Goal: Task Accomplishment & Management: Complete application form

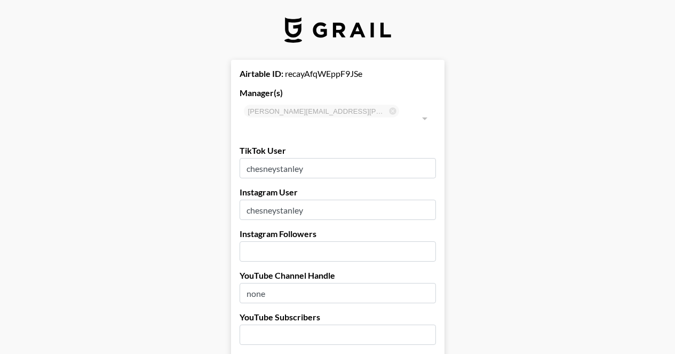
select select "USD"
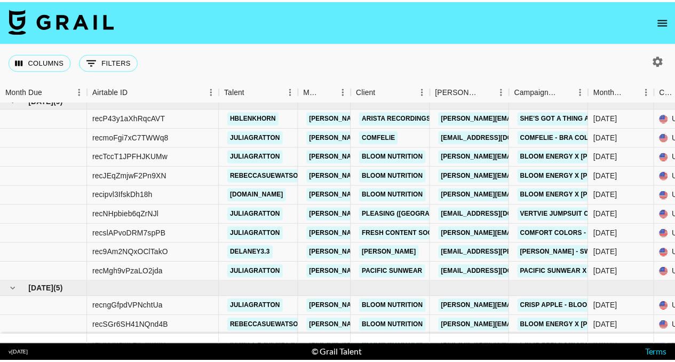
scroll to position [317, 0]
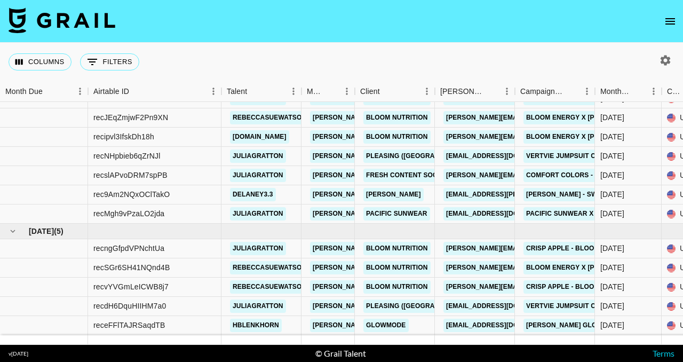
click at [670, 21] on icon "open drawer" at bounding box center [670, 21] width 10 height 6
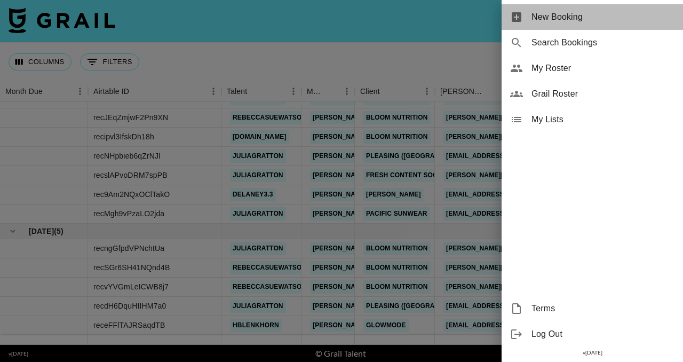
click at [589, 22] on span "New Booking" at bounding box center [602, 17] width 143 height 13
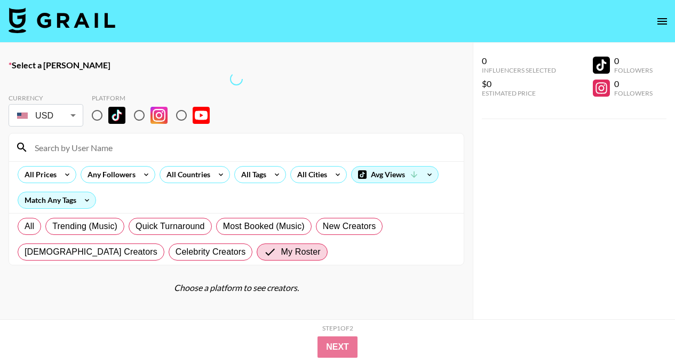
click at [362, 149] on input at bounding box center [242, 147] width 429 height 17
click at [100, 115] on input "radio" at bounding box center [97, 115] width 22 height 22
radio input "true"
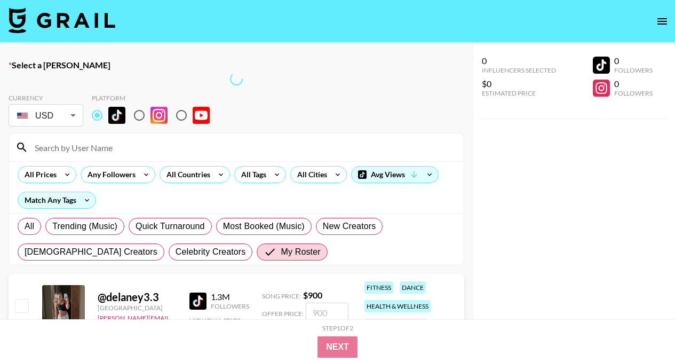
click at [115, 139] on input at bounding box center [242, 147] width 429 height 17
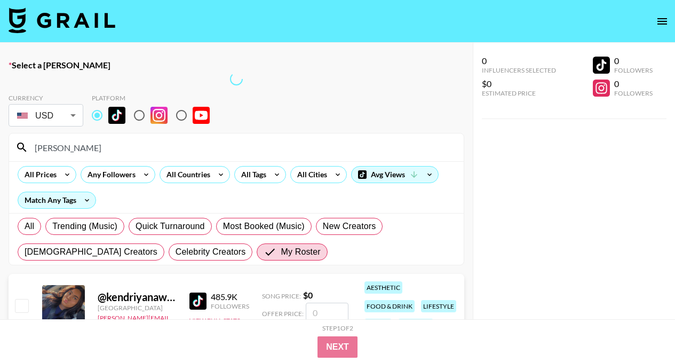
type input "ken"
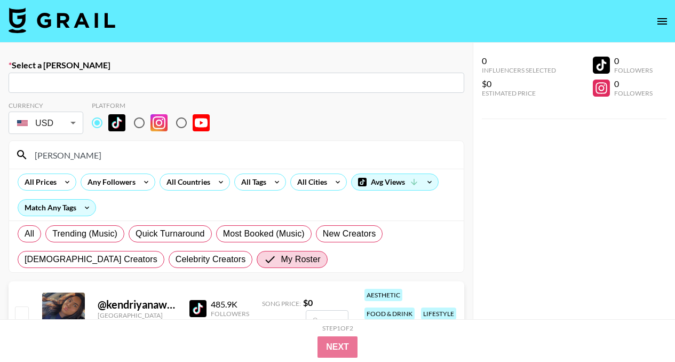
click at [178, 84] on input "text" at bounding box center [236, 83] width 443 height 12
click at [167, 82] on input "text" at bounding box center [236, 83] width 443 height 12
type input "loreni@bloomnu.com: Loreni Yepremian -- Bloom Nutrition -- JKi3KdZWFCPoLr3PGUc2…"
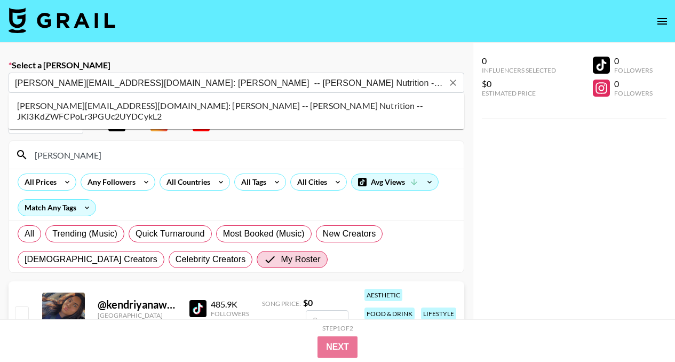
click at [186, 111] on li "loreni@bloomnu.com: Loreni Yepremian -- Bloom Nutrition -- JKi3KdZWFCPoLr3PGUc2…" at bounding box center [237, 111] width 456 height 28
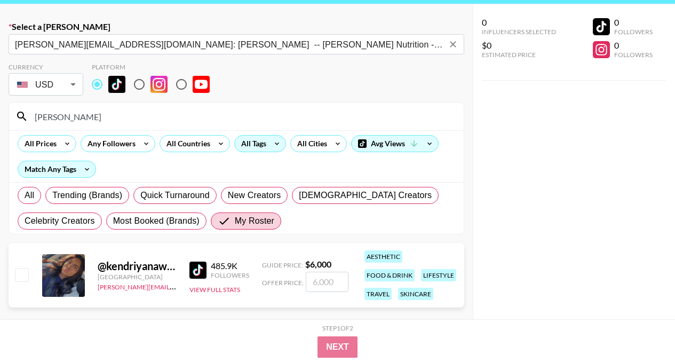
scroll to position [57, 0]
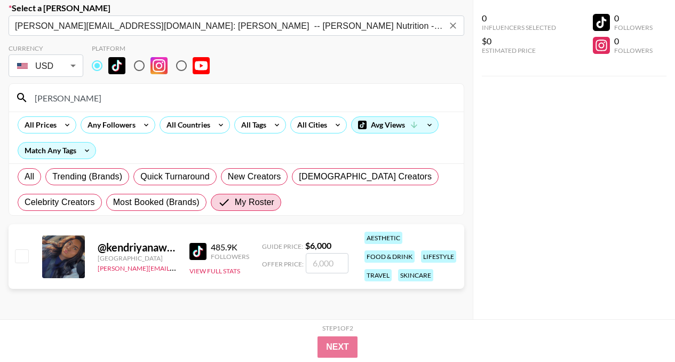
click at [17, 258] on input "checkbox" at bounding box center [21, 255] width 13 height 13
checkbox input "true"
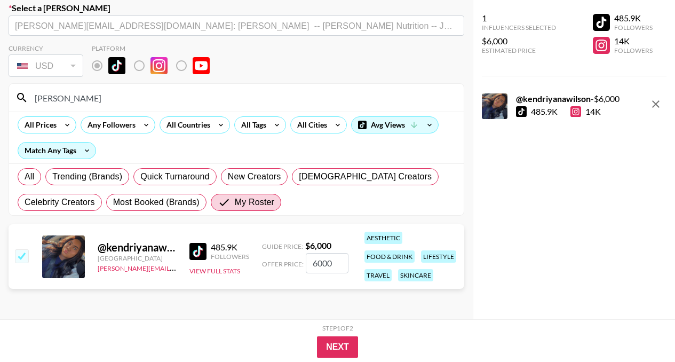
drag, startPoint x: 339, startPoint y: 261, endPoint x: 299, endPoint y: 261, distance: 40.5
click at [299, 261] on div "Offer Price: 6000" at bounding box center [305, 263] width 86 height 20
type input "3"
checkbox input "false"
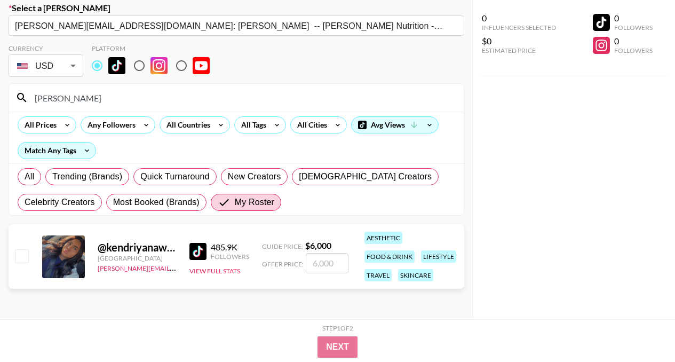
checkbox input "true"
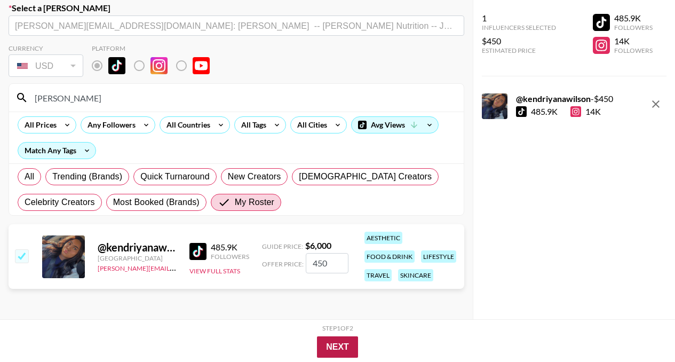
type input "450"
click at [329, 344] on button "Next" at bounding box center [337, 346] width 41 height 21
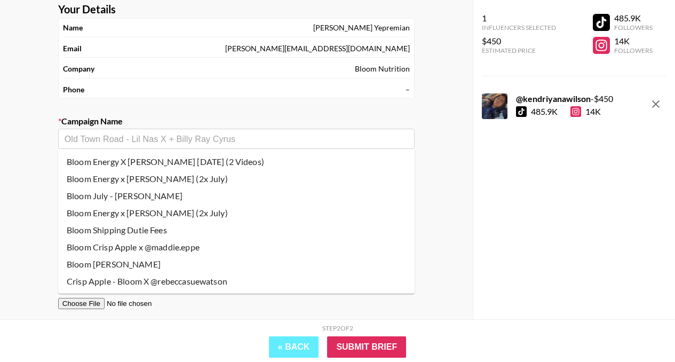
click at [300, 135] on input "text" at bounding box center [237, 139] width 344 height 12
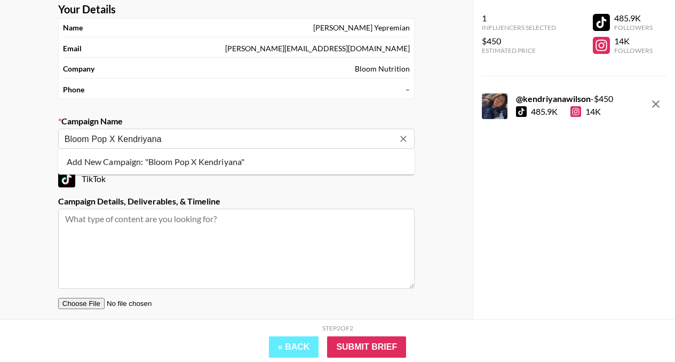
click at [329, 161] on li "Add New Campaign: "Bloom Pop X Kendriyana"" at bounding box center [236, 161] width 356 height 17
type input "Bloom Pop X Kendriyana"
click at [264, 227] on textarea at bounding box center [236, 249] width 356 height 80
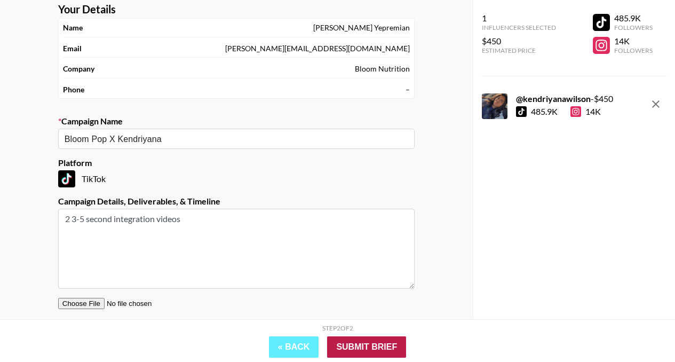
type textarea "2 3-5 second integration videos"
click at [360, 352] on input "Submit Brief" at bounding box center [366, 346] width 79 height 21
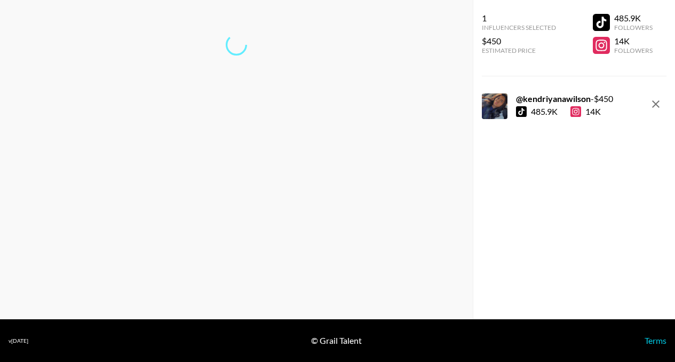
scroll to position [43, 0]
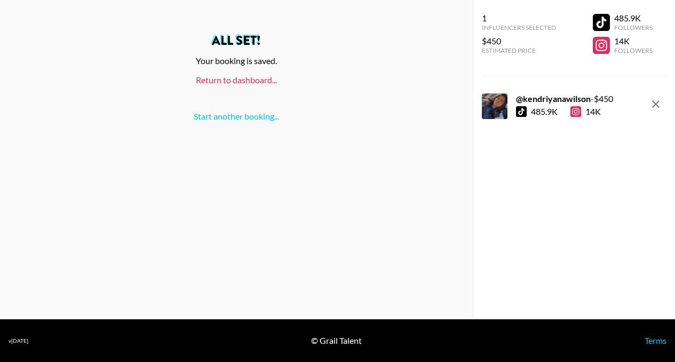
click at [257, 82] on link "Return to dashboard..." at bounding box center [236, 80] width 81 height 10
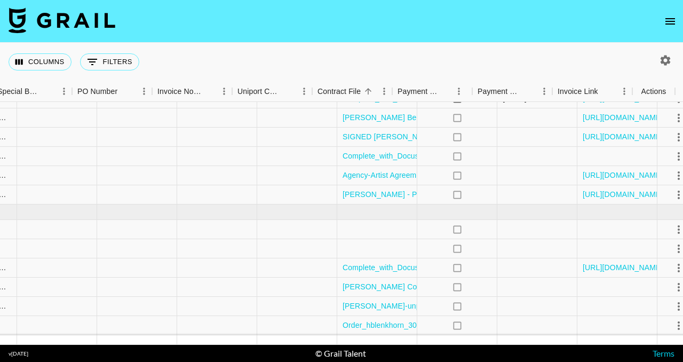
scroll to position [336, 1096]
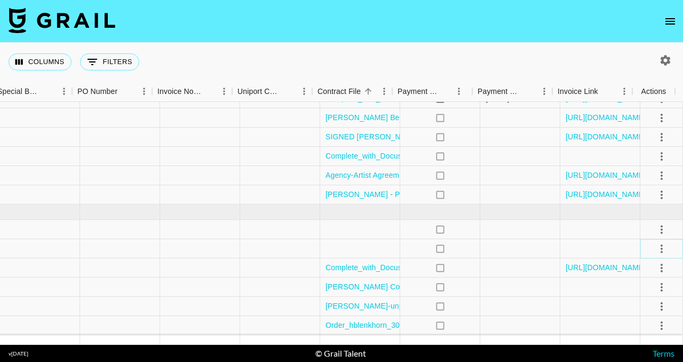
click at [655, 242] on icon "select merge strategy" at bounding box center [661, 248] width 13 height 13
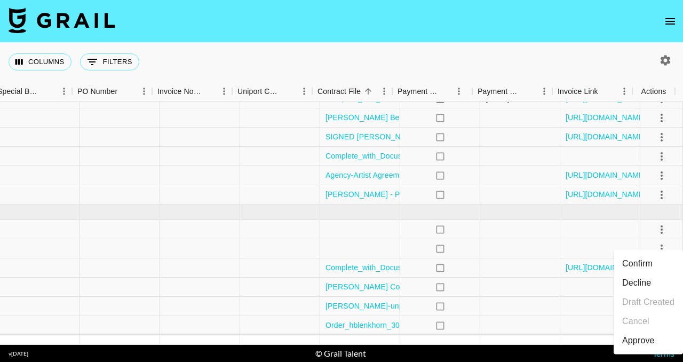
click at [642, 262] on li "Confirm" at bounding box center [647, 263] width 69 height 19
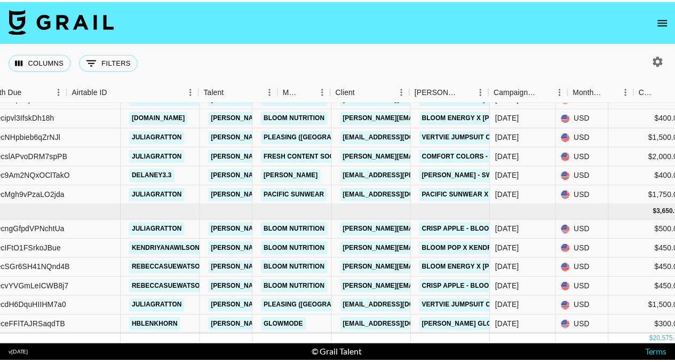
scroll to position [336, 0]
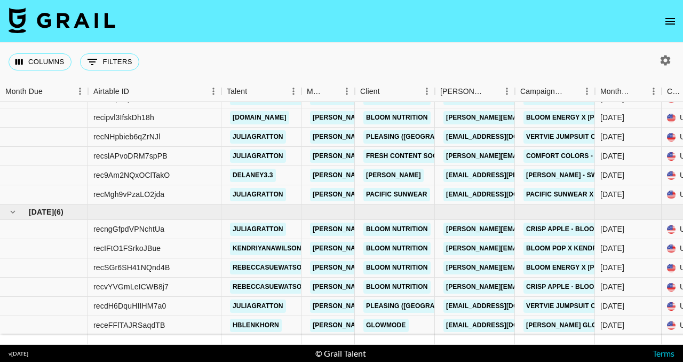
click at [671, 20] on icon "open drawer" at bounding box center [670, 21] width 13 height 13
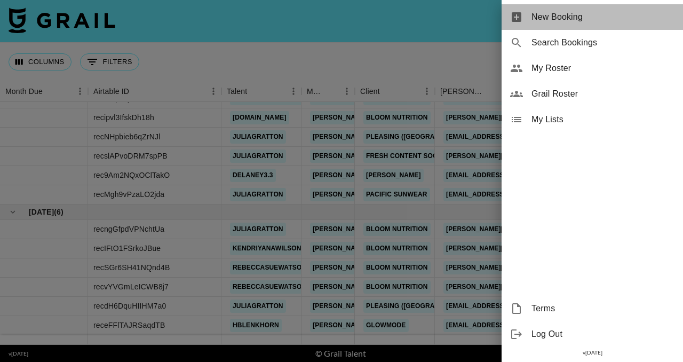
click at [643, 23] on span "New Booking" at bounding box center [602, 17] width 143 height 13
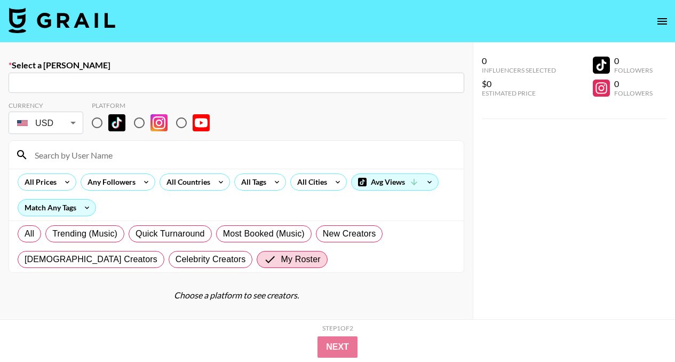
click at [214, 83] on input "text" at bounding box center [236, 83] width 443 height 12
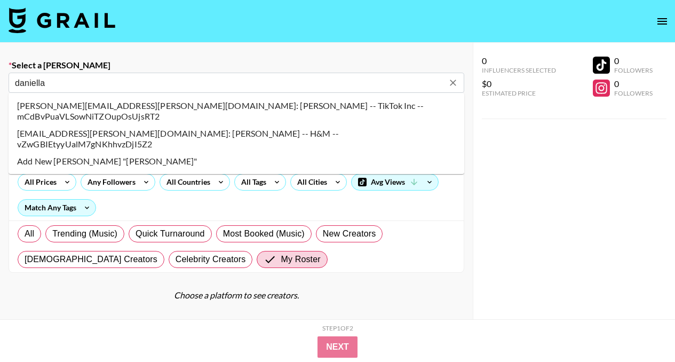
click at [239, 126] on li "daniella.lundberg@hm.com: Daniella Lundberg -- H&M -- vZwGBIEtyyUalM7gNKhhvzDjI…" at bounding box center [237, 139] width 456 height 28
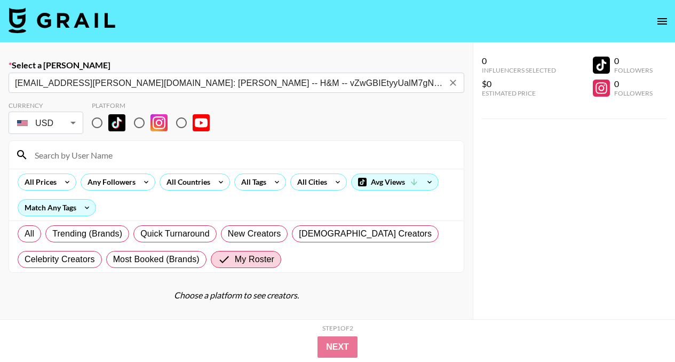
type input "daniella.lundberg@hm.com: Daniella Lundberg -- H&M -- vZwGBIEtyyUalM7gNKhhvzDjI…"
click at [98, 122] on input "radio" at bounding box center [97, 122] width 22 height 22
radio input "true"
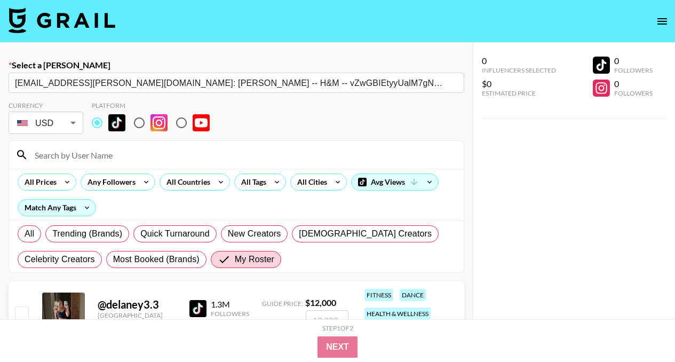
click at [111, 153] on input at bounding box center [242, 154] width 429 height 17
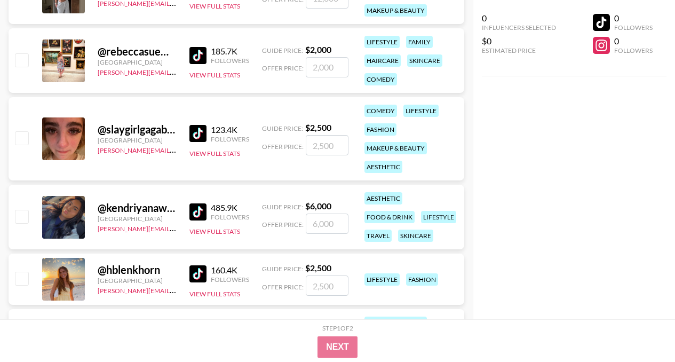
scroll to position [324, 0]
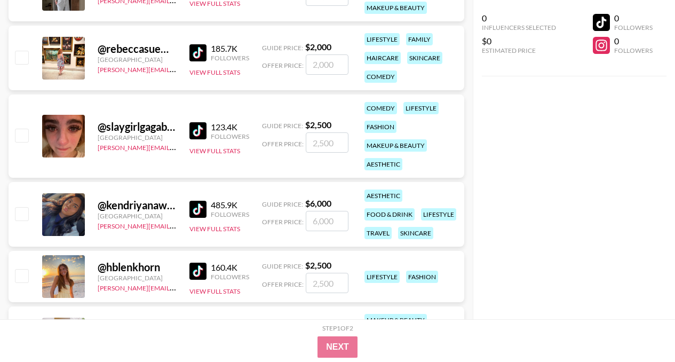
click at [22, 278] on input "checkbox" at bounding box center [21, 275] width 13 height 13
checkbox input "true"
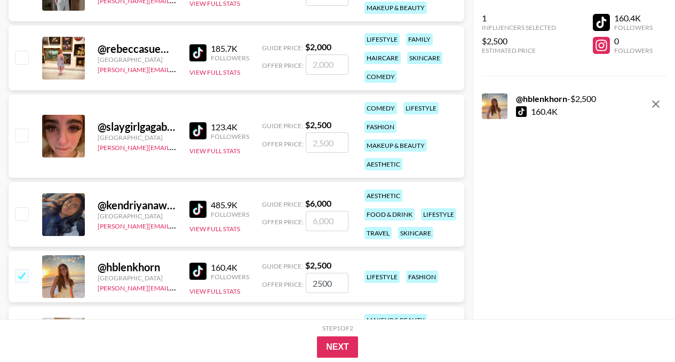
drag, startPoint x: 329, startPoint y: 284, endPoint x: 304, endPoint y: 281, distance: 25.3
click at [306, 281] on input "2500" at bounding box center [327, 283] width 43 height 20
type input "1300"
click at [344, 349] on button "Next" at bounding box center [337, 346] width 41 height 21
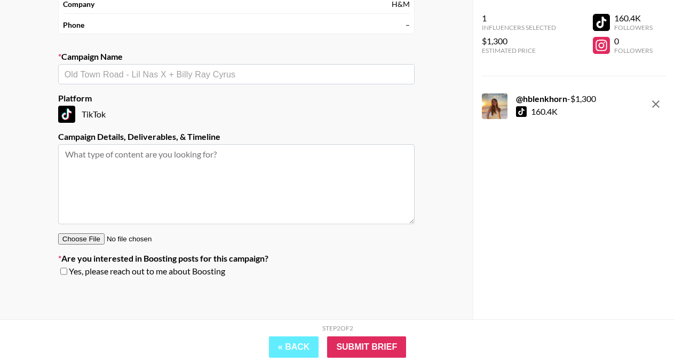
click at [289, 74] on input "text" at bounding box center [237, 74] width 344 height 12
click at [279, 97] on li "H&M Collaboration July" at bounding box center [236, 97] width 356 height 17
type input "H&M Collaboration July"
type textarea "TikTok --"
click at [158, 167] on textarea "TikTok --" at bounding box center [236, 184] width 356 height 80
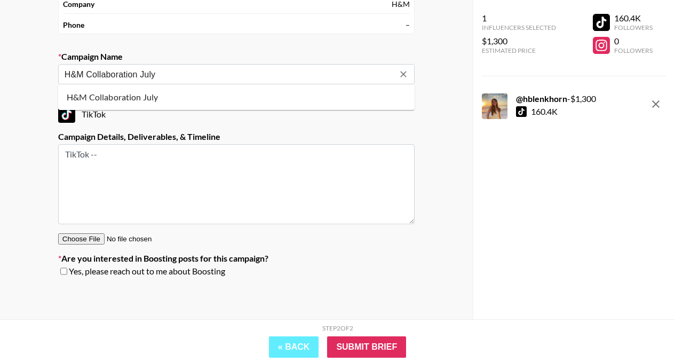
click at [196, 68] on input "H&M Collaboration July" at bounding box center [229, 74] width 329 height 12
type input "H&M Collaboration July"
click at [69, 271] on span "Yes, please reach out to me about Boosting" at bounding box center [147, 271] width 156 height 11
click at [62, 270] on input "checkbox" at bounding box center [63, 270] width 7 height 7
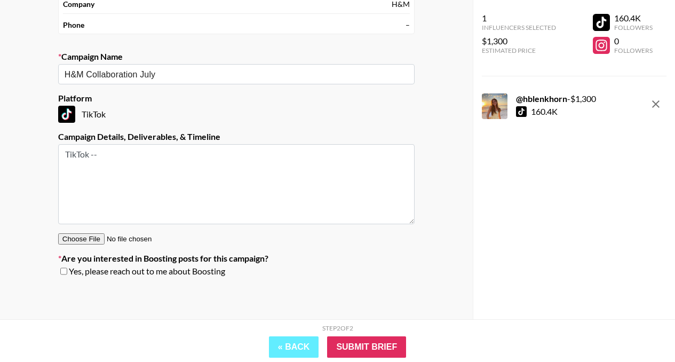
checkbox input "true"
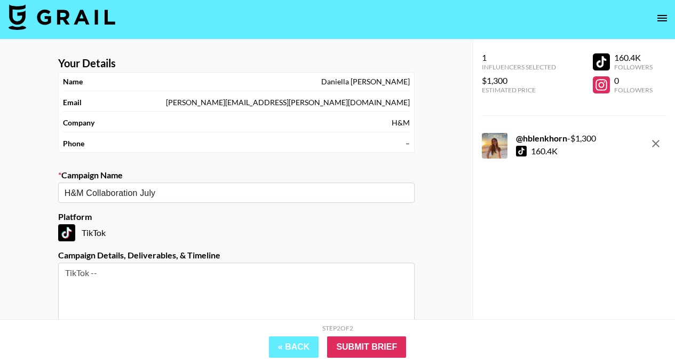
scroll to position [2, 0]
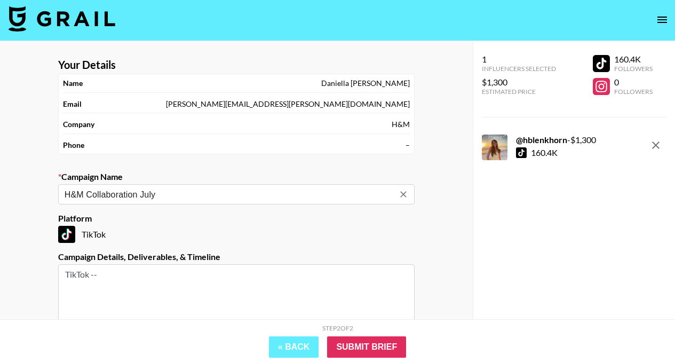
click at [175, 186] on div "H&M Collaboration July ​" at bounding box center [236, 194] width 356 height 20
click at [175, 196] on input "H&M Collaboration July" at bounding box center [229, 194] width 329 height 12
click at [165, 221] on li "Add New Campaign: "H&M Collaboration September"" at bounding box center [236, 217] width 356 height 17
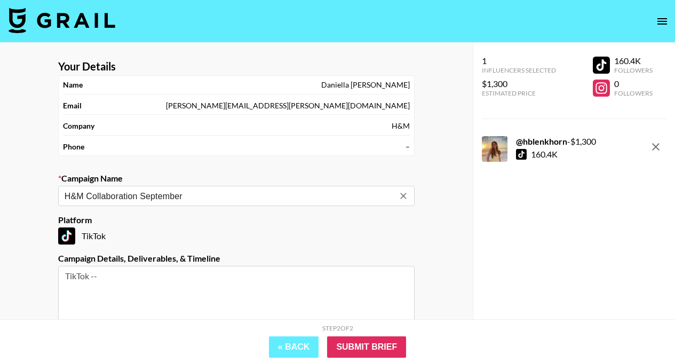
scroll to position [122, 0]
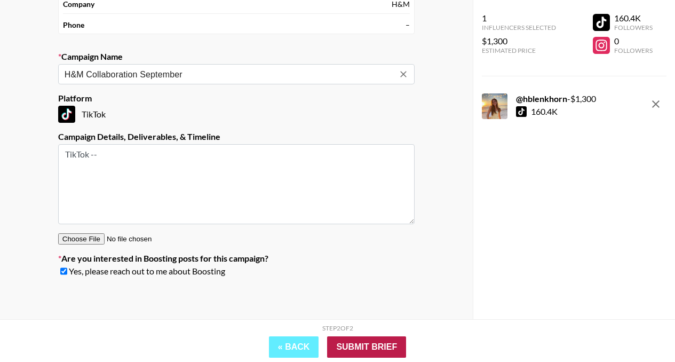
type input "H&M Collaboration September"
click at [379, 350] on input "Submit Brief" at bounding box center [366, 346] width 79 height 21
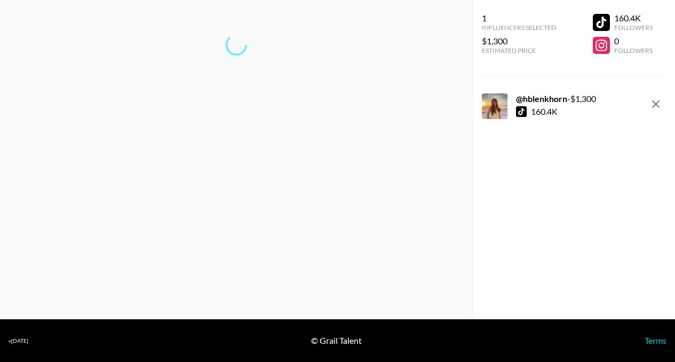
scroll to position [43, 0]
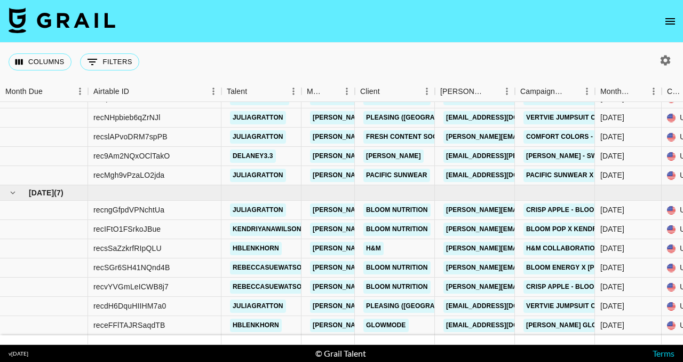
scroll to position [355, 0]
click at [648, 239] on div "[DATE]" at bounding box center [628, 248] width 67 height 19
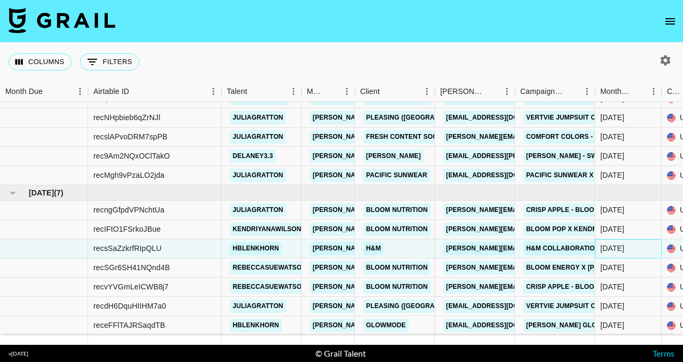
click at [641, 241] on div "[DATE]" at bounding box center [628, 248] width 67 height 19
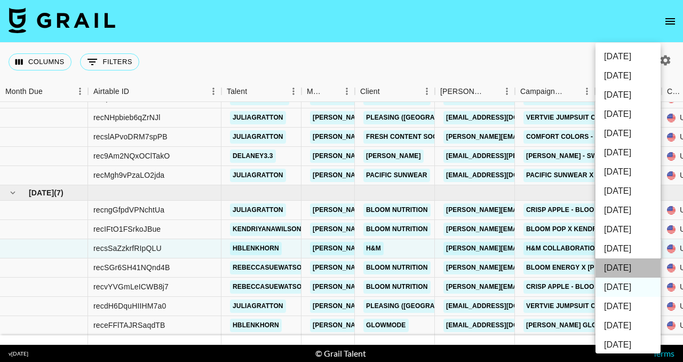
click at [637, 265] on li "[DATE]" at bounding box center [627, 267] width 65 height 19
type input "[DATE]"
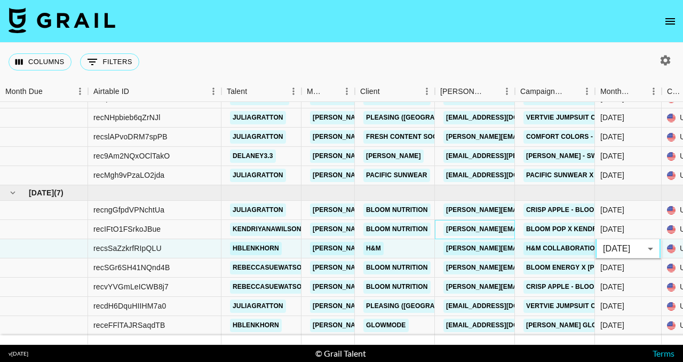
click at [504, 228] on div "[PERSON_NAME][EMAIL_ADDRESS][DOMAIN_NAME]" at bounding box center [530, 229] width 180 height 20
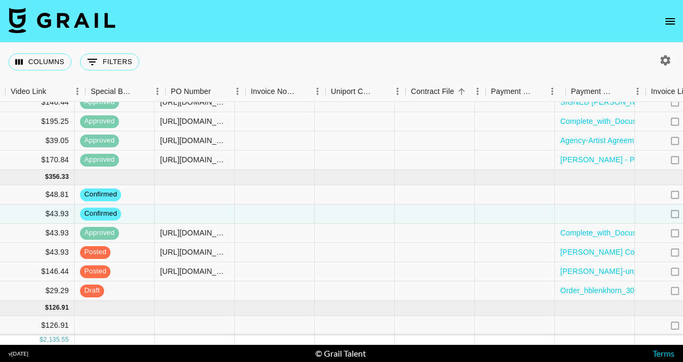
scroll to position [370, 1096]
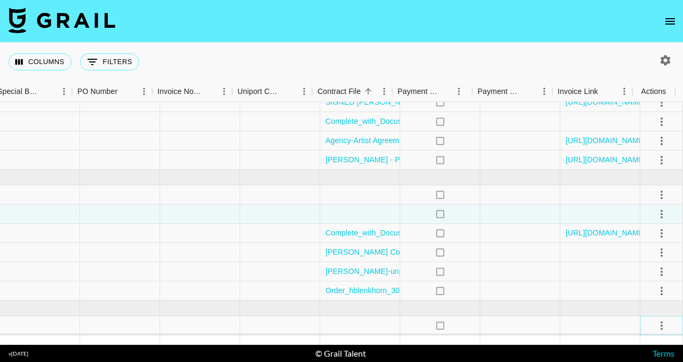
click at [655, 319] on icon "select merge strategy" at bounding box center [661, 325] width 13 height 13
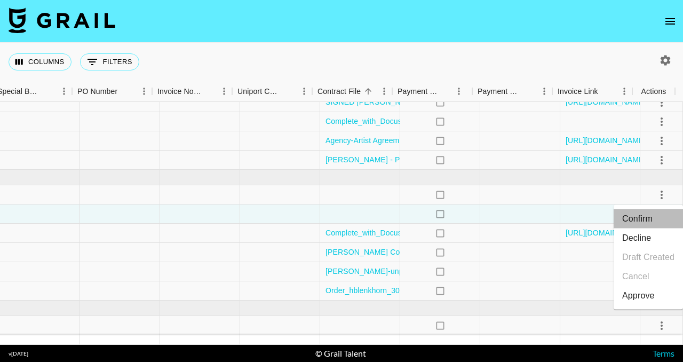
click at [637, 218] on li "Confirm" at bounding box center [647, 218] width 69 height 19
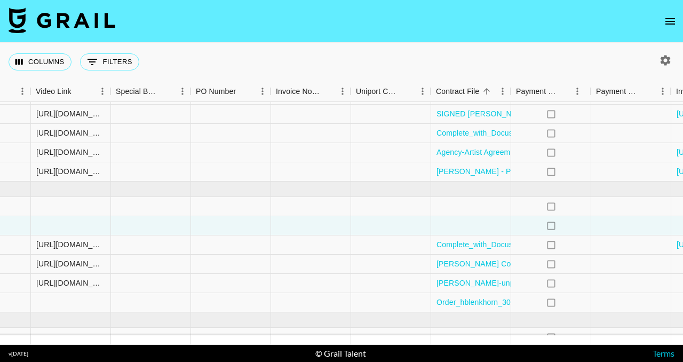
scroll to position [351, 1096]
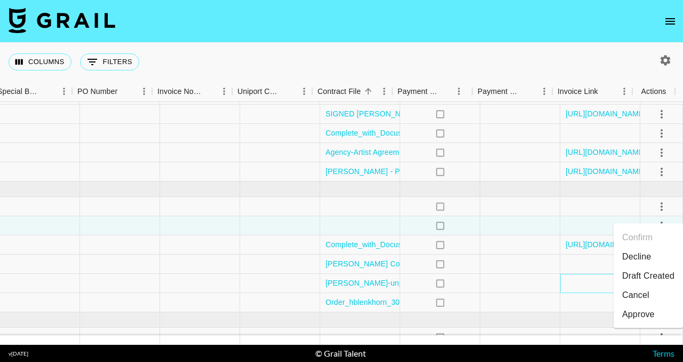
click at [560, 276] on div at bounding box center [600, 283] width 80 height 19
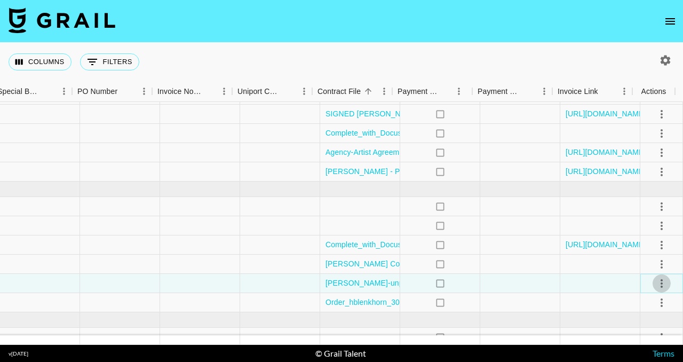
click at [655, 283] on icon "select merge strategy" at bounding box center [661, 283] width 13 height 13
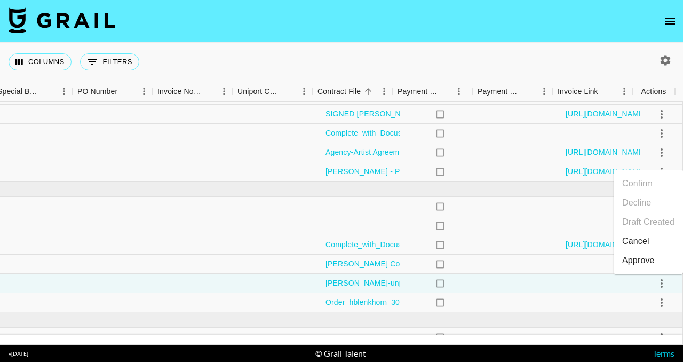
click at [651, 262] on div "Approve" at bounding box center [638, 260] width 33 height 13
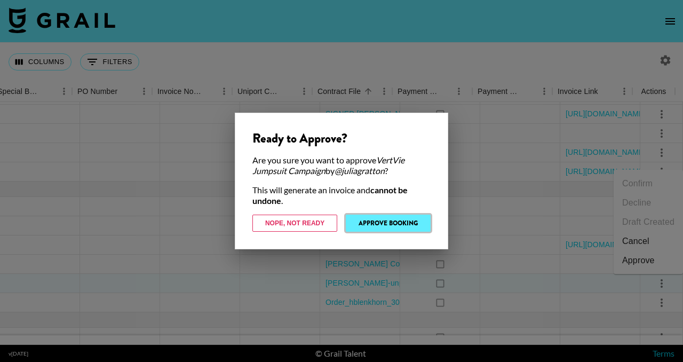
click at [417, 222] on button "Approve Booking" at bounding box center [388, 222] width 85 height 17
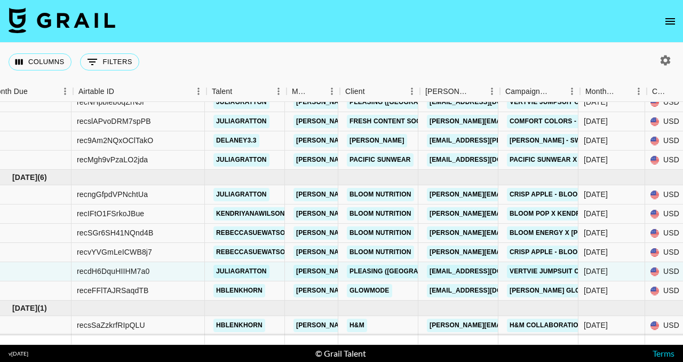
scroll to position [371, 0]
